Goal: Transaction & Acquisition: Purchase product/service

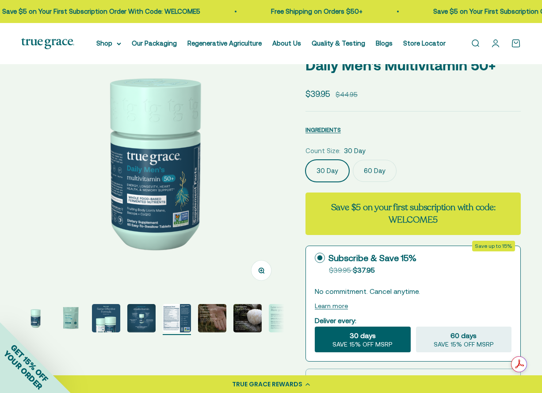
scroll to position [0, 1074]
